Goal: Information Seeking & Learning: Learn about a topic

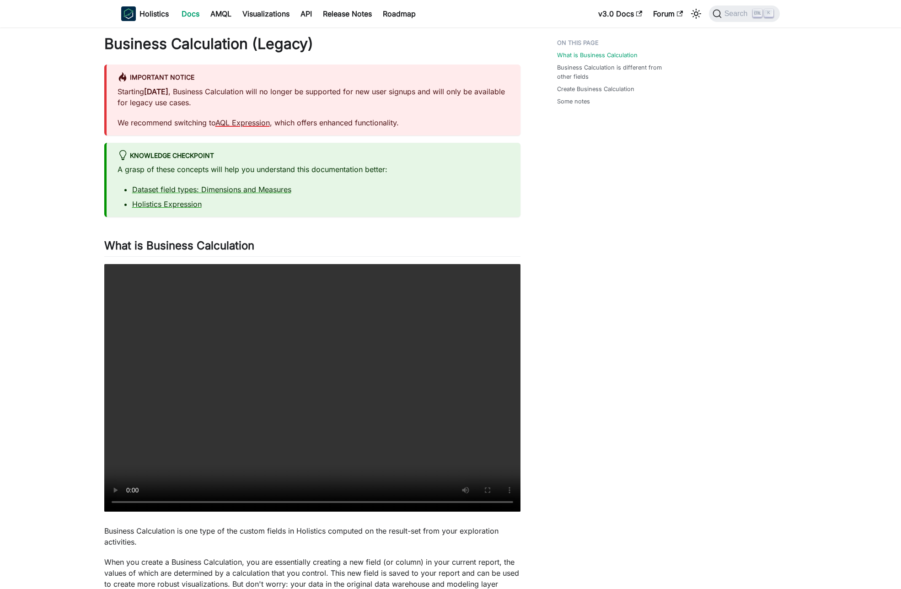
click at [239, 123] on link "AQL Expression" at bounding box center [242, 122] width 54 height 9
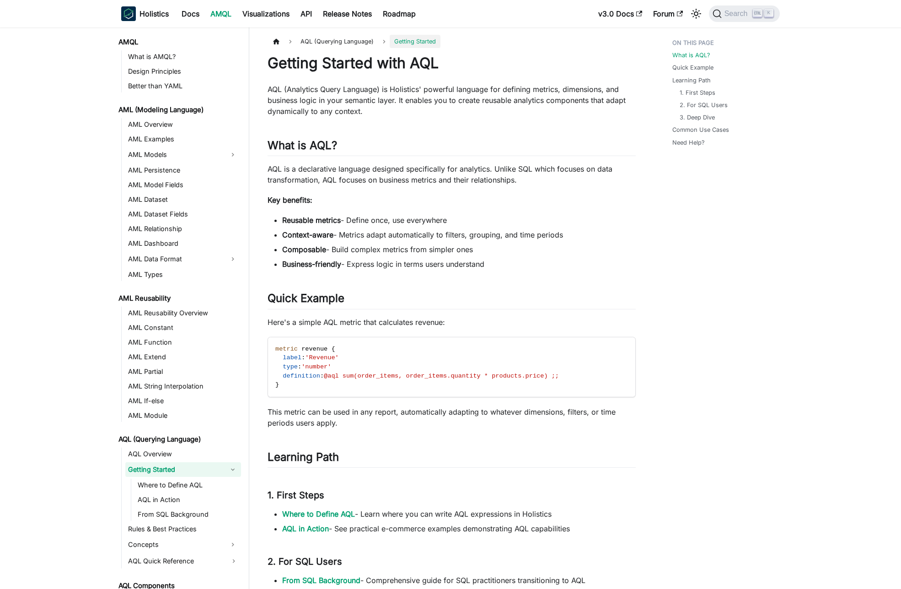
click at [422, 132] on div "Getting Started with AQL AQL (Analytics Query Language) is Holistics' powerful …" at bounding box center [452, 495] width 368 height 882
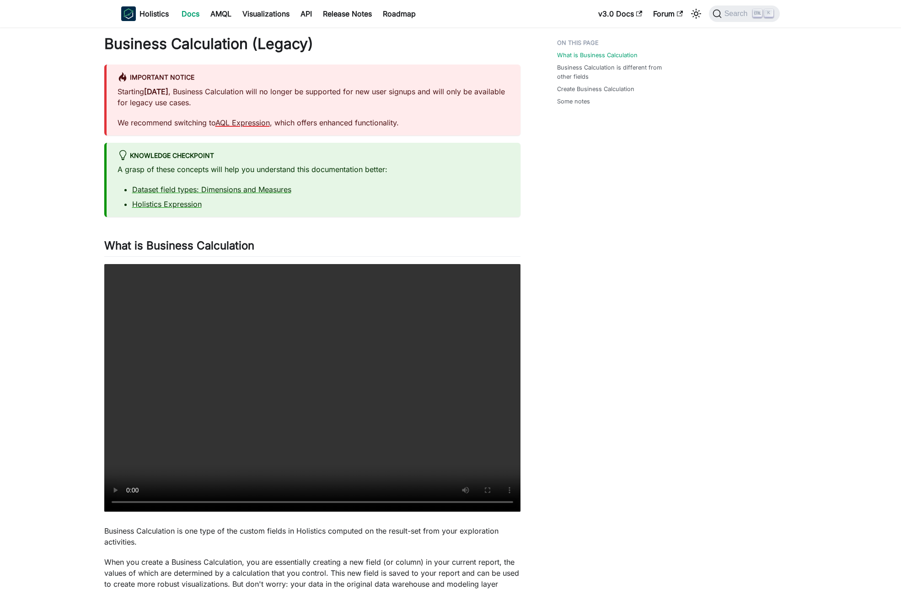
click at [262, 122] on link "AQL Expression" at bounding box center [242, 122] width 54 height 9
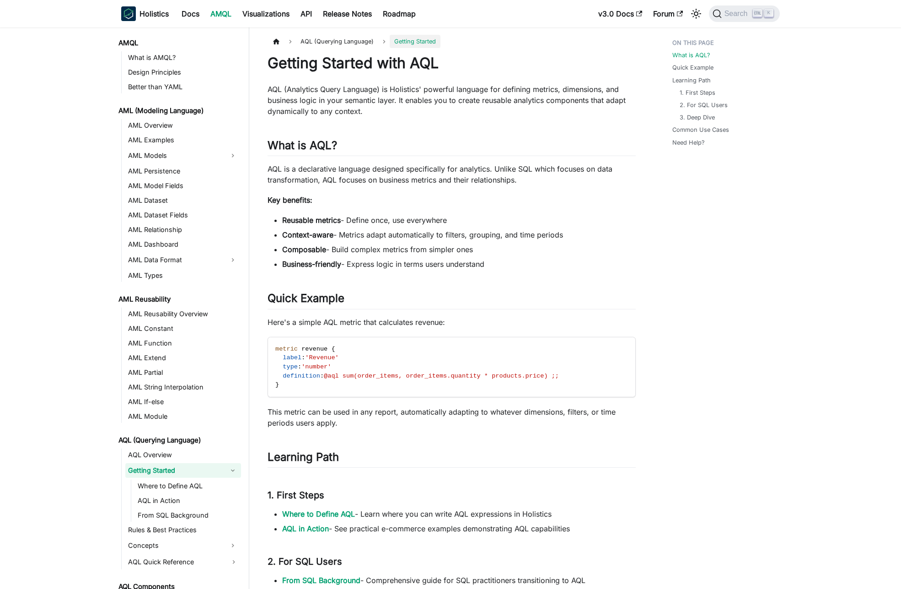
scroll to position [1, 0]
